Goal: Find contact information: Find contact information

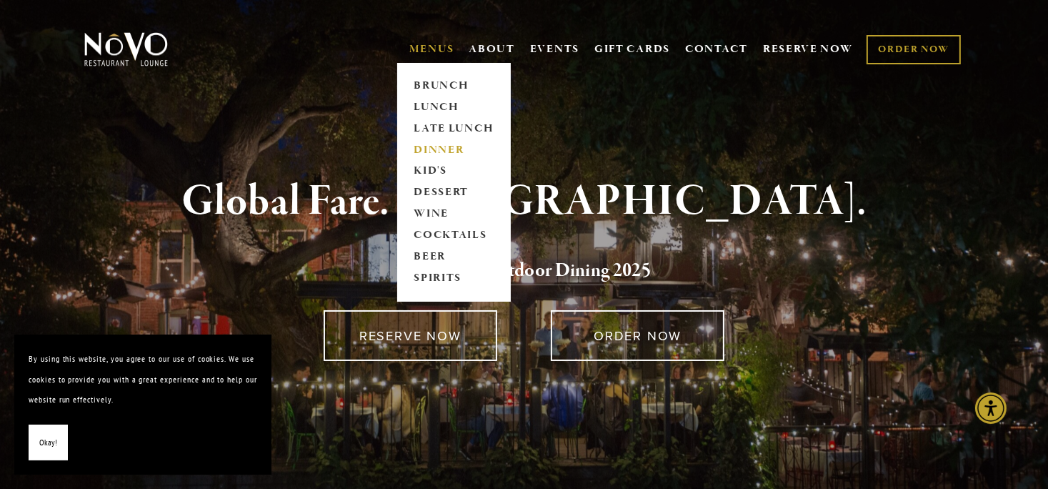
click at [436, 148] on link "DINNER" at bounding box center [453, 149] width 89 height 21
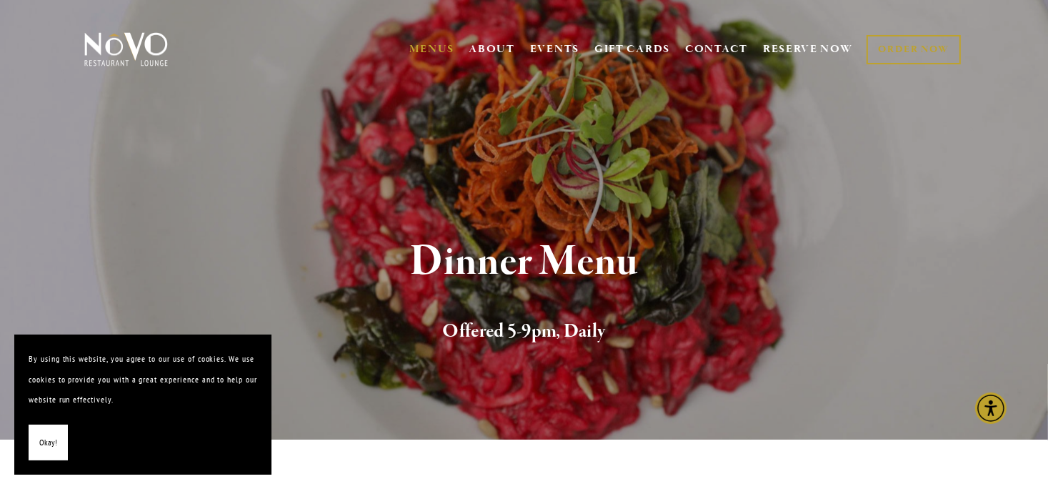
drag, startPoint x: 932, startPoint y: 125, endPoint x: 860, endPoint y: 131, distance: 72.4
click at [860, 132] on section "Dinner Menu Offered 5-9pm, Daily" at bounding box center [524, 219] width 1048 height 439
drag, startPoint x: 835, startPoint y: 133, endPoint x: 975, endPoint y: 65, distance: 156.3
click at [975, 65] on div "MENUS [GEOGRAPHIC_DATA] LUNCH LATE LUNCH DINNER KID'S DESSERT WINE COCKTAILS BE…" at bounding box center [524, 51] width 1029 height 74
click at [887, 104] on section "Dinner Menu Offered 5-9pm, Daily" at bounding box center [524, 219] width 1048 height 439
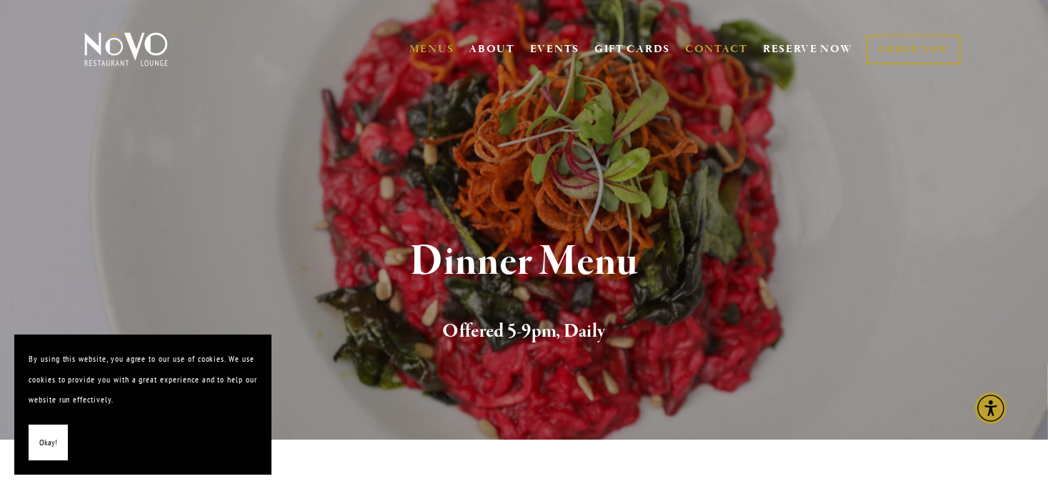
click at [719, 46] on link "CONTACT" at bounding box center [716, 49] width 63 height 27
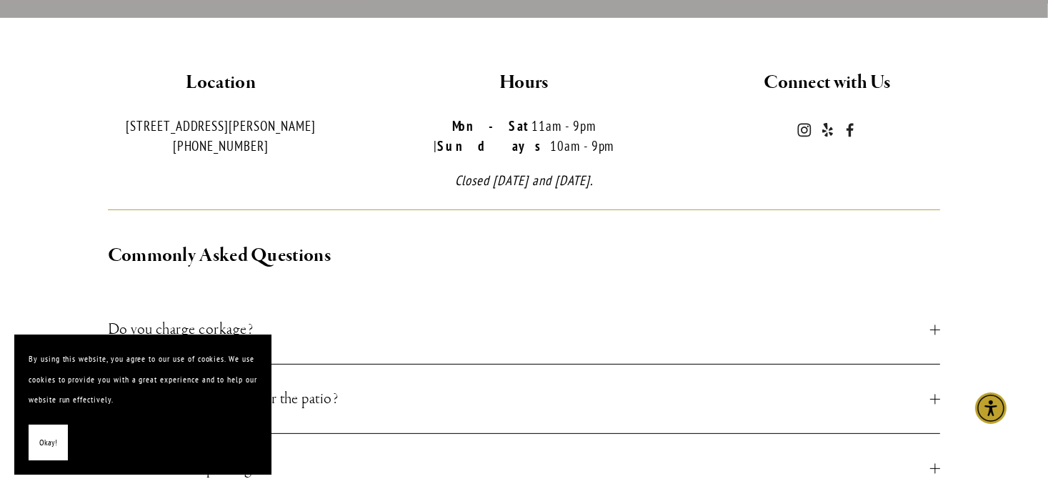
scroll to position [429, 0]
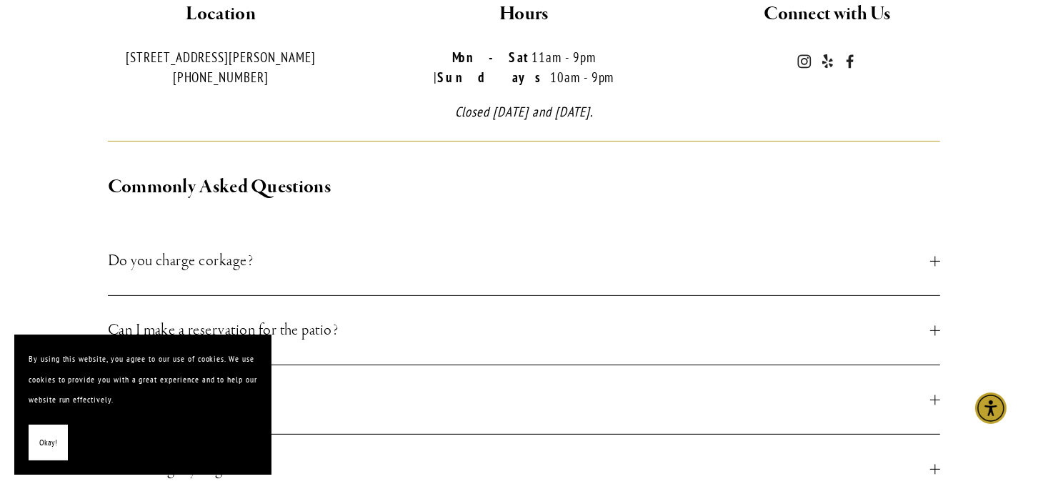
drag, startPoint x: 45, startPoint y: 442, endPoint x: 55, endPoint y: 437, distance: 11.2
click at [46, 441] on span "Okay!" at bounding box center [48, 442] width 18 height 21
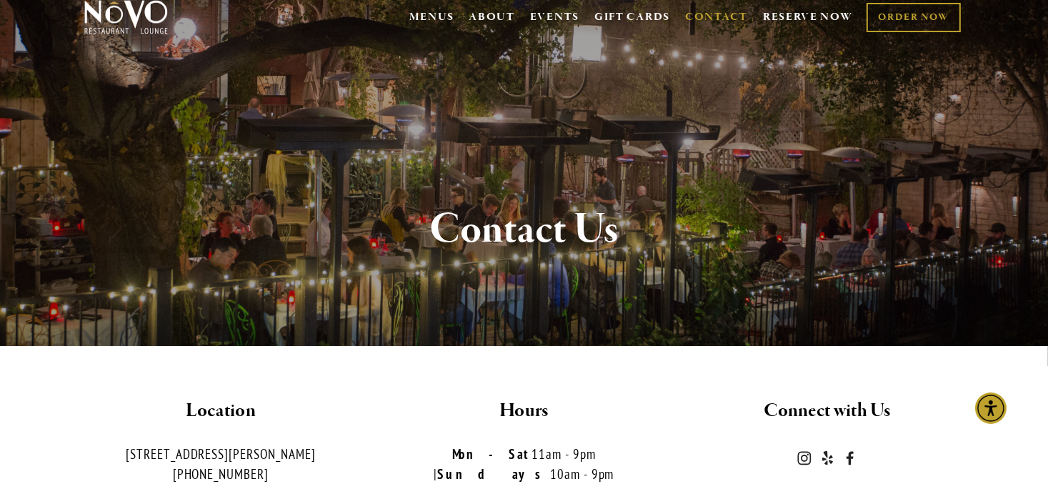
scroll to position [0, 0]
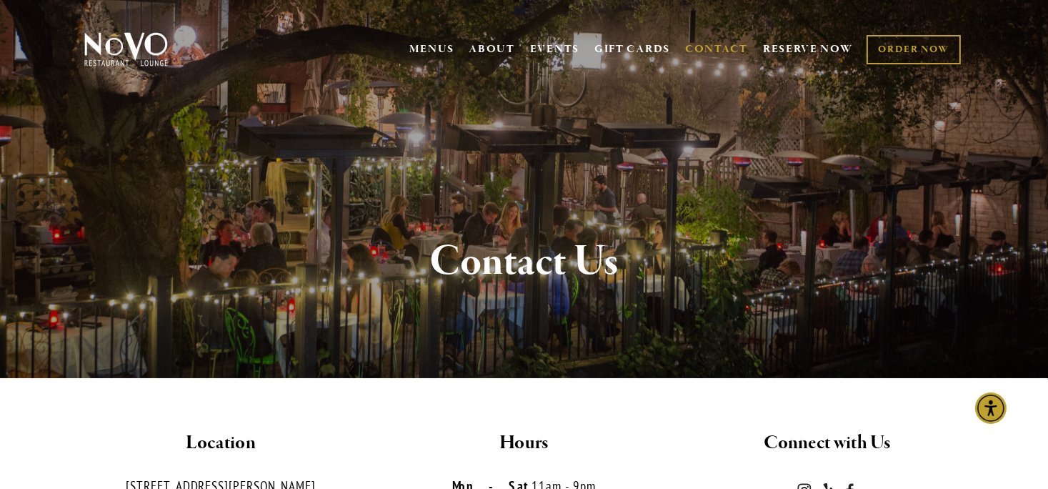
drag, startPoint x: 677, startPoint y: 198, endPoint x: 357, endPoint y: 176, distance: 320.8
click at [352, 174] on div "Contact Us" at bounding box center [524, 262] width 1029 height 232
click at [31, 21] on div "MENUS [GEOGRAPHIC_DATA] LUNCH LATE LUNCH DINNER KID'S DESSERT WINE COCKTAILS BE…" at bounding box center [524, 51] width 1029 height 74
click at [755, 474] on div at bounding box center [828, 492] width 304 height 45
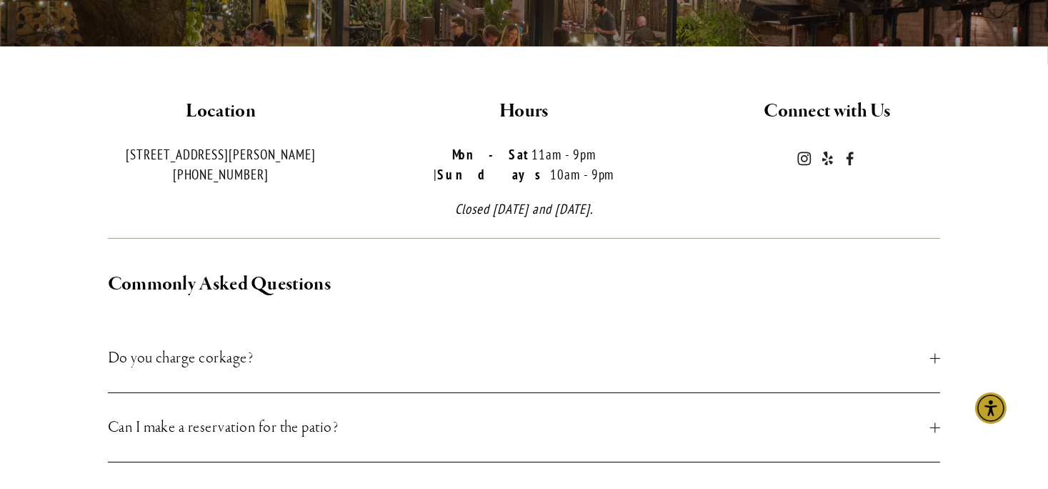
scroll to position [357, 0]
